Goal: Task Accomplishment & Management: Manage account settings

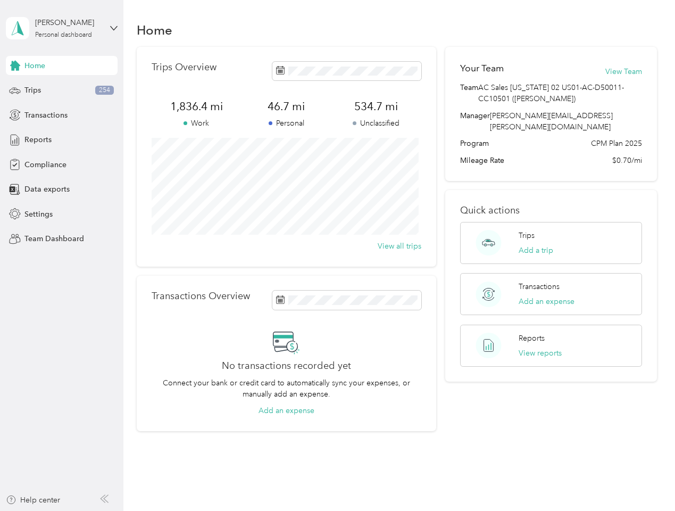
click at [337, 255] on div "Trips Overview 1,836.4 mi Work 46.7 mi Personal 534.7 mi Unclassified View all …" at bounding box center [286, 157] width 299 height 220
click at [62, 28] on div "[PERSON_NAME]" at bounding box center [68, 22] width 66 height 11
click at [62, 65] on div "You’re signed in as [PERSON_NAME][EMAIL_ADDRESS][PERSON_NAME][DOMAIN_NAME] Team…" at bounding box center [178, 93] width 344 height 108
click at [15, 65] on div "You’re signed in as [PERSON_NAME][EMAIL_ADDRESS][PERSON_NAME][DOMAIN_NAME] Team…" at bounding box center [178, 93] width 344 height 108
click at [62, 90] on div "Trips 254" at bounding box center [62, 90] width 112 height 19
